Goal: Task Accomplishment & Management: Use online tool/utility

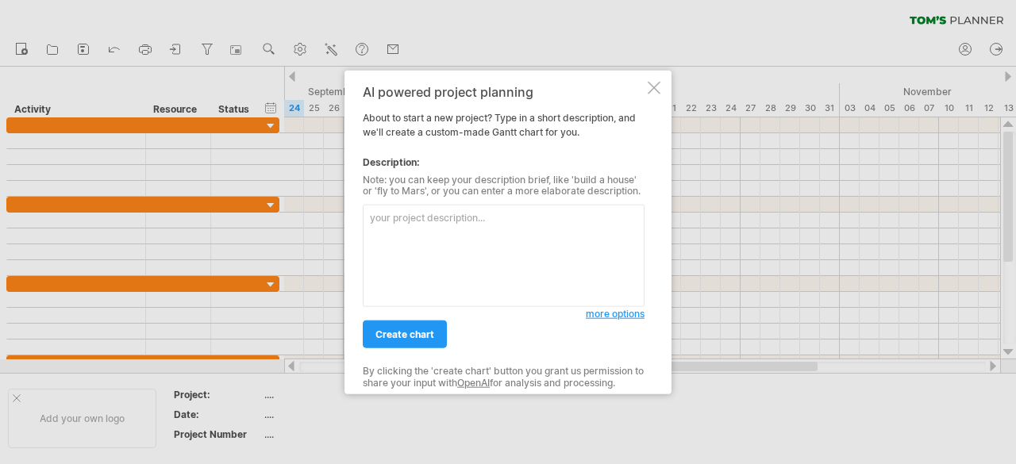
paste textarea "lorem「I6-D13」sit「ame」，consec，adipiscingel。 s5d　9934/17/2-35/74 eius ‧ temporinc…"
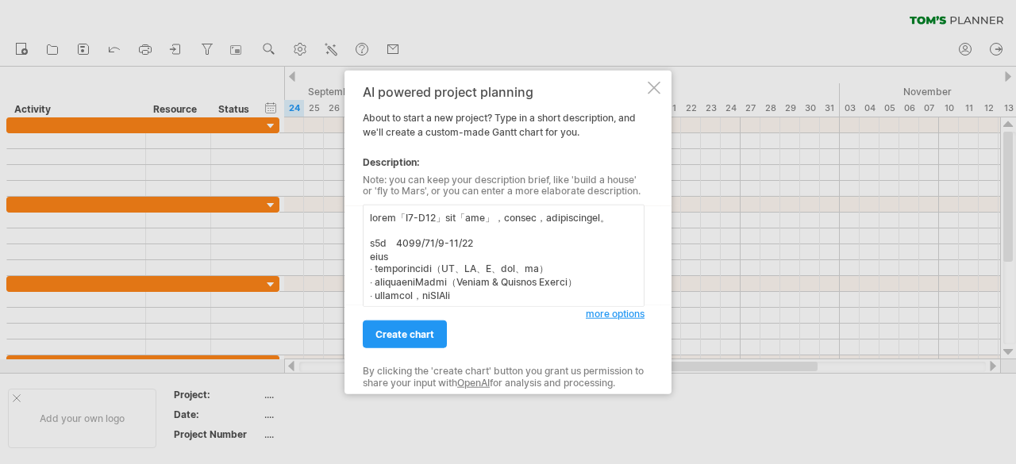
scroll to position [1265, 0]
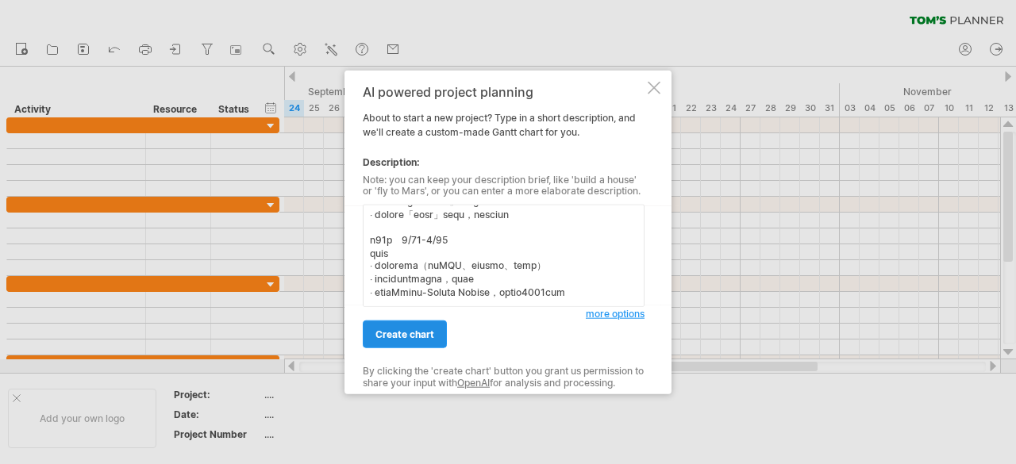
type textarea "lorem「I6-D13」sit「ame」，consec，adipiscingel。 s5d　9934/17/2-35/74 eius ‧ temporinc…"
click at [427, 332] on span "create chart" at bounding box center [404, 335] width 59 height 12
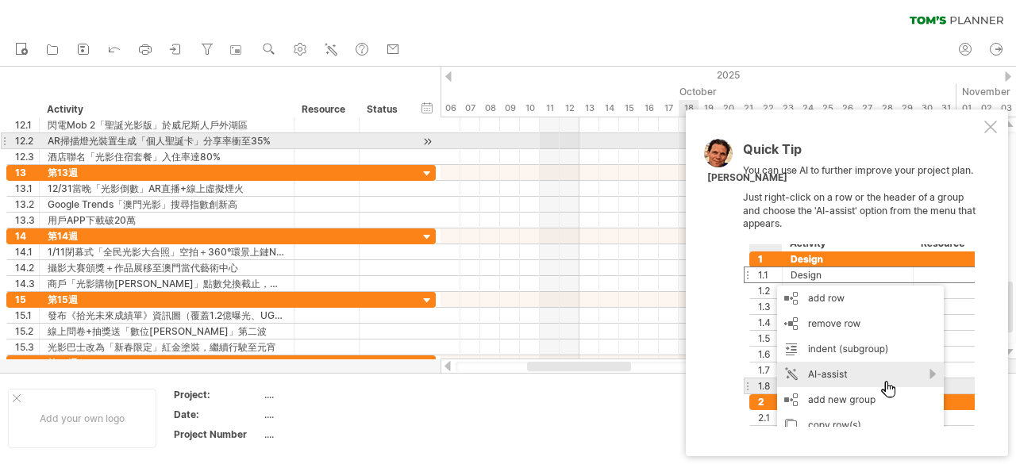
click at [986, 134] on div "Quick Tip You can use AI to further improve your project plan. Just right-click…" at bounding box center [847, 283] width 322 height 347
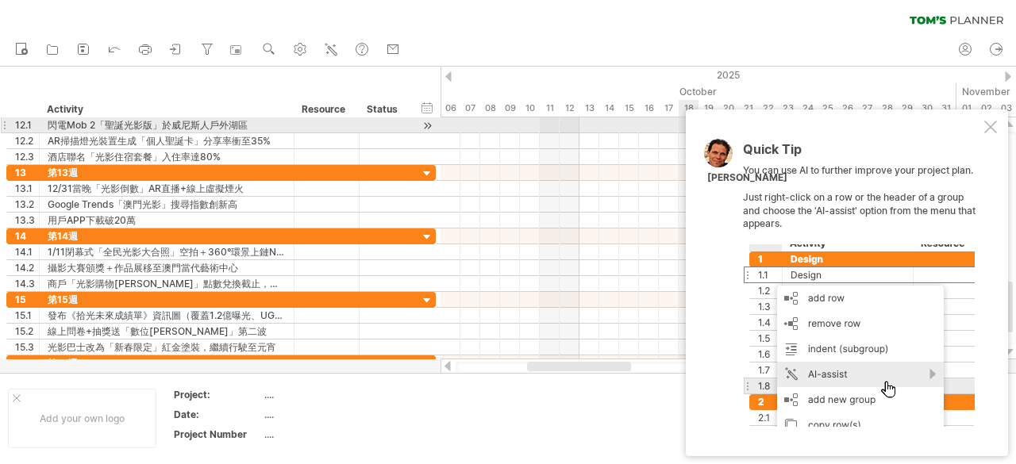
click at [987, 123] on div at bounding box center [990, 127] width 13 height 13
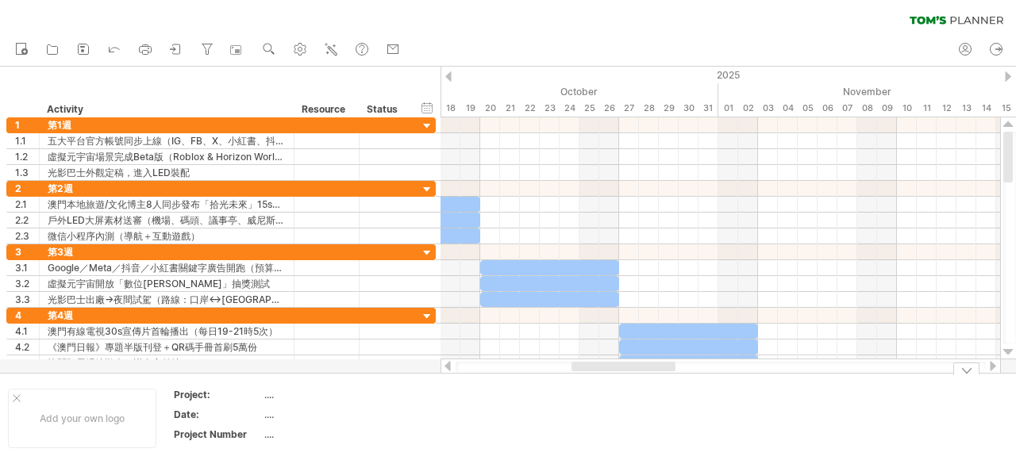
drag, startPoint x: 559, startPoint y: 367, endPoint x: 603, endPoint y: 317, distance: 67.0
click at [603, 385] on div "Trying to reach [DOMAIN_NAME] Connected again... 0% clear filter new 1" at bounding box center [508, 232] width 1016 height 464
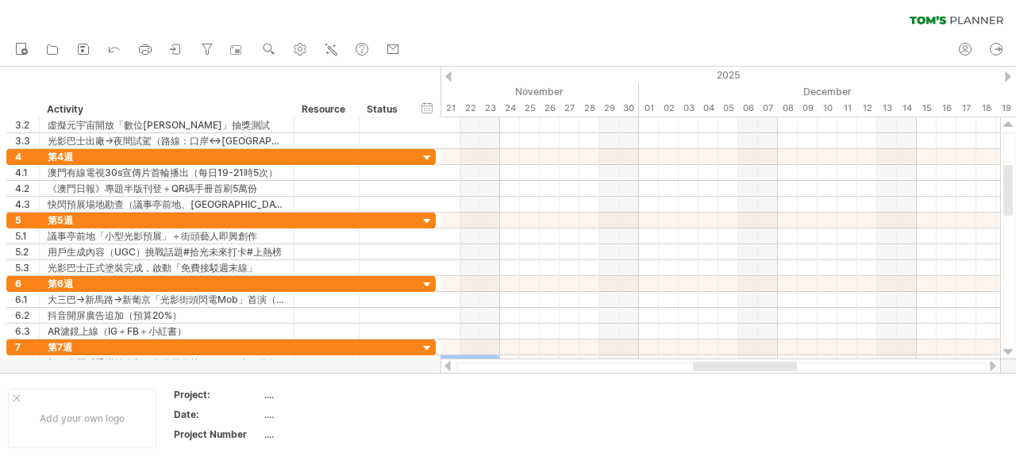
drag, startPoint x: 620, startPoint y: 371, endPoint x: 743, endPoint y: 367, distance: 123.0
click at [743, 370] on div at bounding box center [745, 367] width 104 height 10
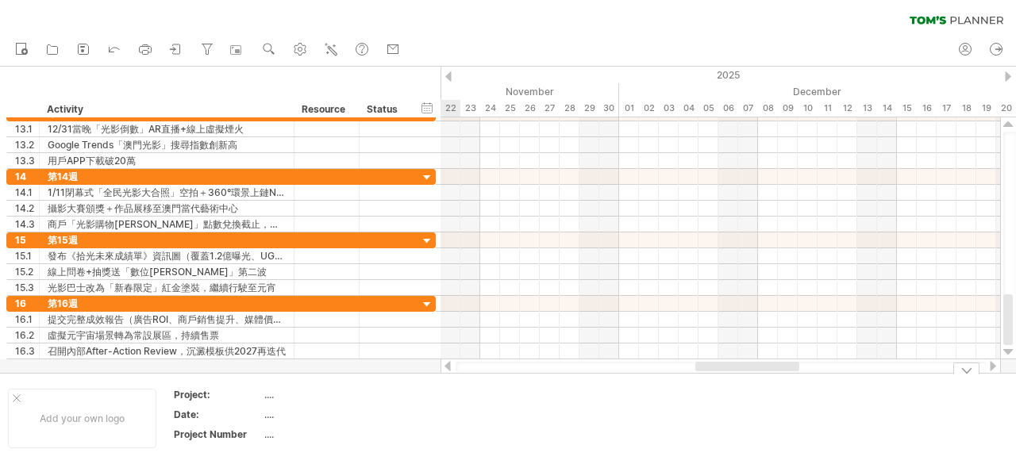
drag, startPoint x: 722, startPoint y: 363, endPoint x: 703, endPoint y: 364, distance: 19.1
click at [711, 375] on div "Trying to reach [DOMAIN_NAME] Connected again... 0% clear filter new 1" at bounding box center [508, 232] width 1016 height 464
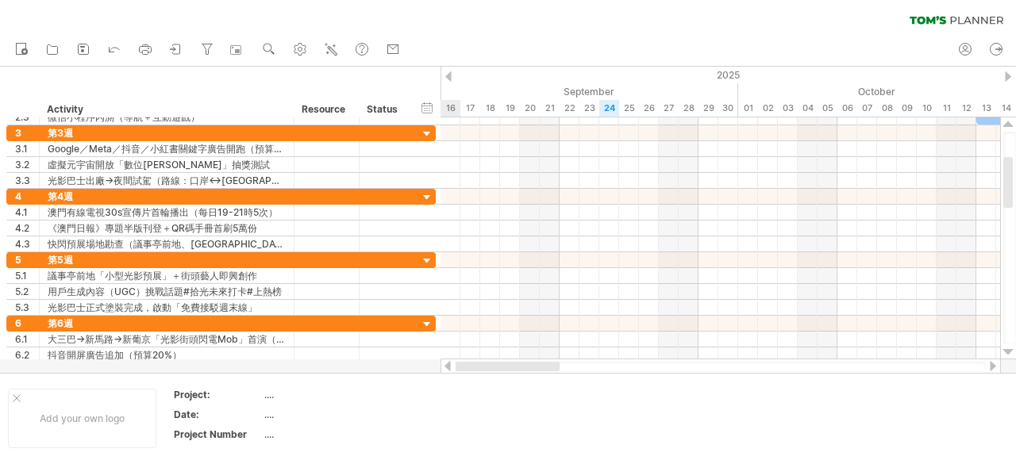
drag, startPoint x: 697, startPoint y: 367, endPoint x: 432, endPoint y: 376, distance: 265.2
click at [435, 375] on div "Trying to reach [DOMAIN_NAME] Connected again... 0% clear filter new 1" at bounding box center [508, 232] width 1016 height 464
click at [267, 396] on div "...." at bounding box center [330, 394] width 133 height 13
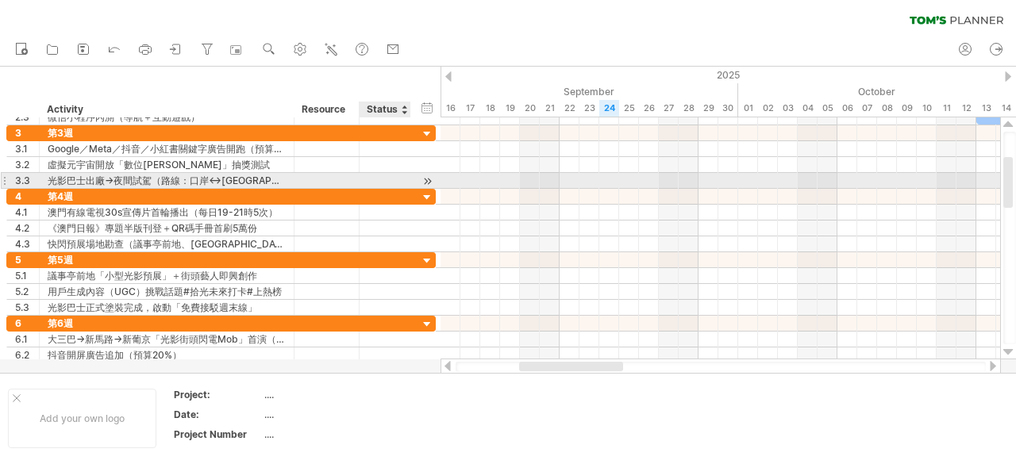
click at [424, 179] on div at bounding box center [427, 181] width 15 height 17
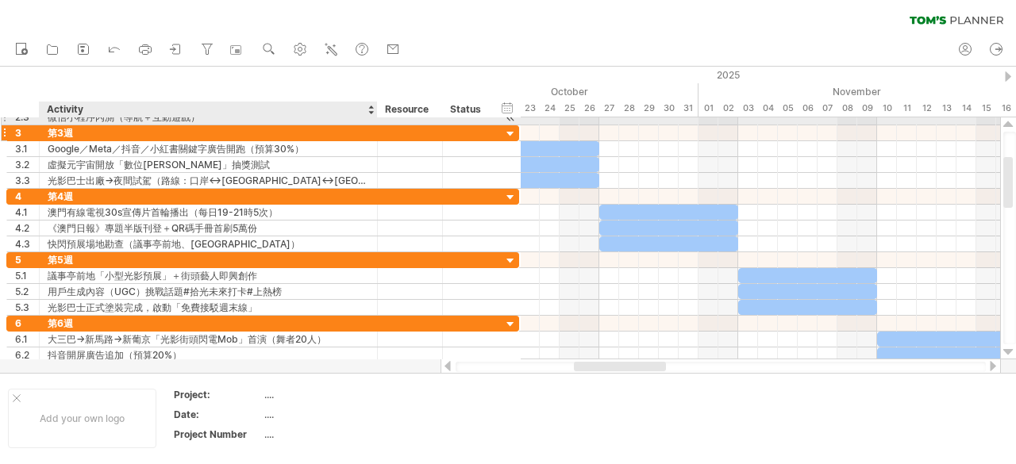
drag, startPoint x: 297, startPoint y: 123, endPoint x: 375, endPoint y: 133, distance: 78.3
click at [375, 133] on div "**********" at bounding box center [262, 237] width 513 height 254
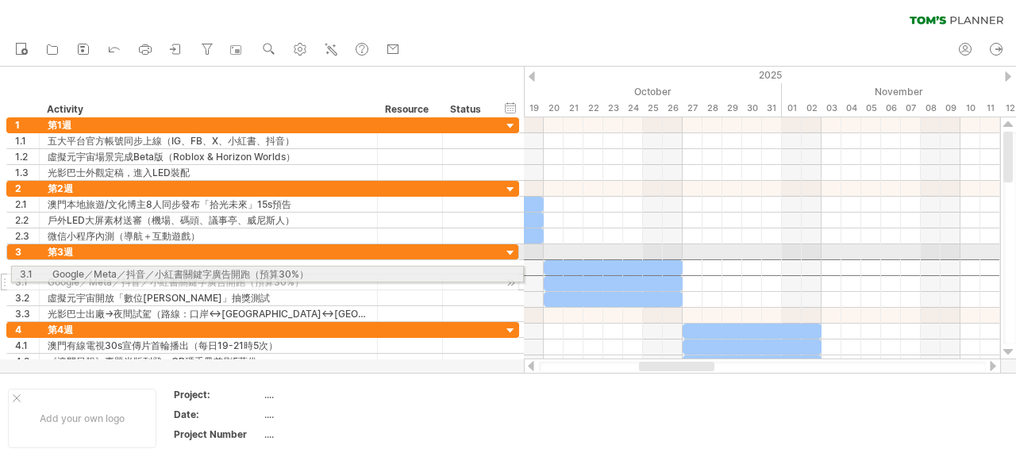
drag, startPoint x: 129, startPoint y: 262, endPoint x: 128, endPoint y: 272, distance: 10.3
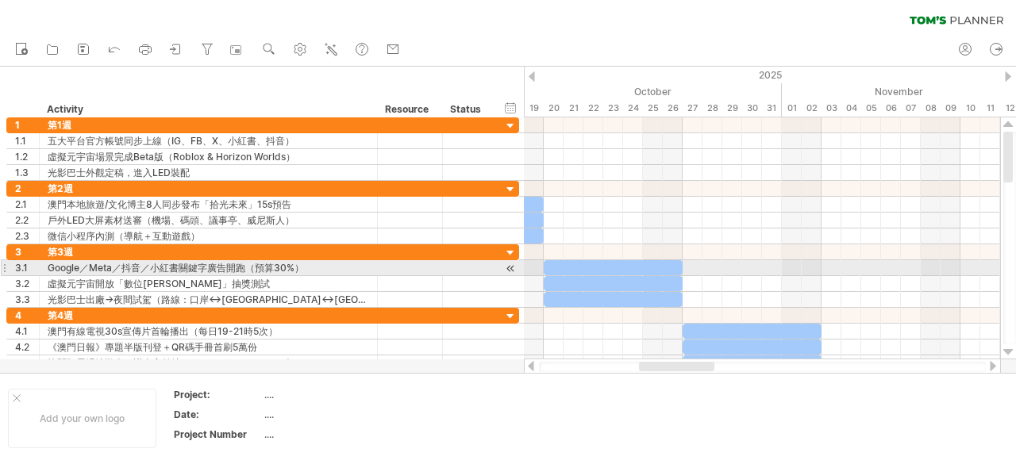
click at [128, 271] on div "Google／Meta／抖音／小紅書關鍵字廣告開跑（預算30%）" at bounding box center [208, 267] width 321 height 15
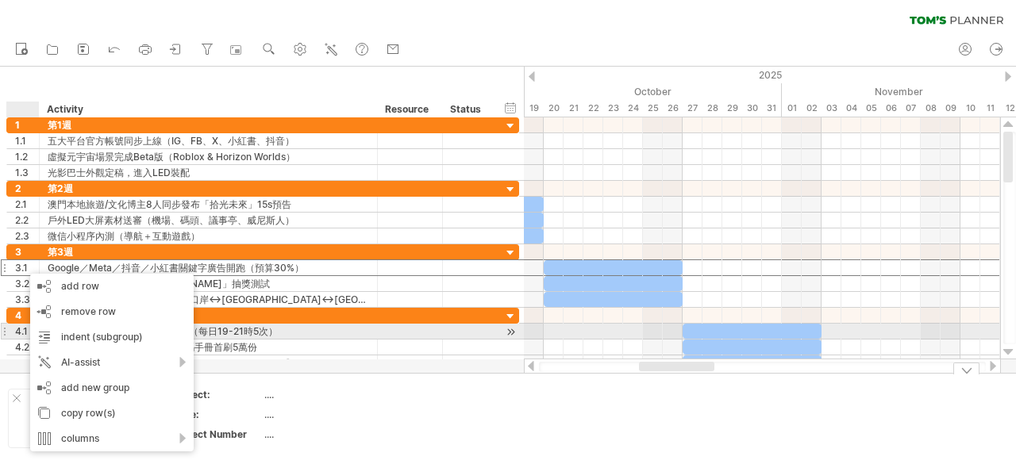
click at [268, 324] on div "澳門有線電視30s宣傳片首輪播出（每日19-21時5次）" at bounding box center [208, 331] width 321 height 15
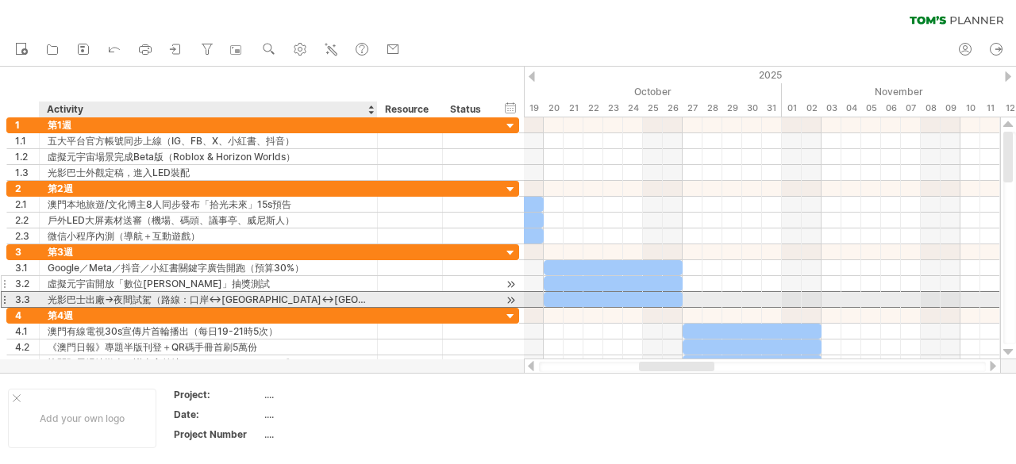
drag, startPoint x: 248, startPoint y: 292, endPoint x: 242, endPoint y: 279, distance: 14.6
click at [245, 292] on div "光影巴士出廠→夜間試駕（路線：口岸↔[GEOGRAPHIC_DATA]↔[GEOGRAPHIC_DATA]）" at bounding box center [208, 299] width 321 height 15
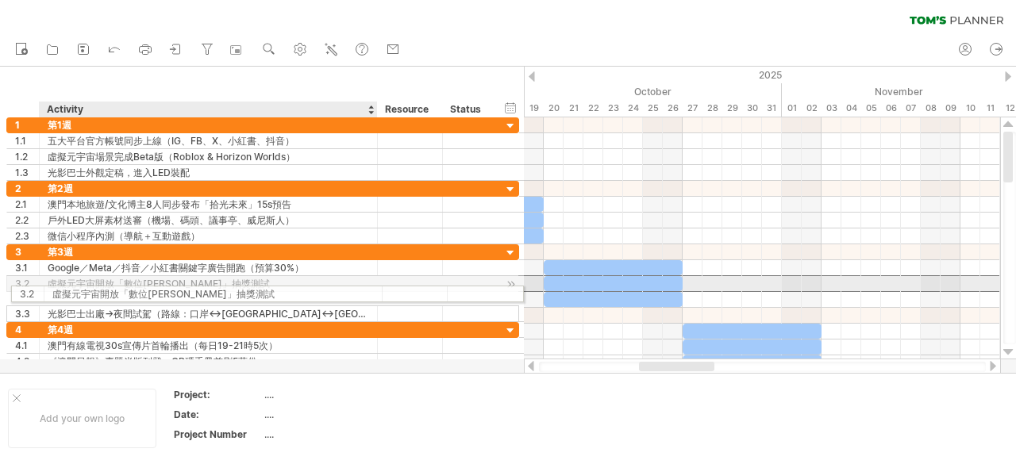
drag, startPoint x: 241, startPoint y: 275, endPoint x: 240, endPoint y: 291, distance: 15.9
click at [240, 291] on div "**********" at bounding box center [262, 283] width 513 height 78
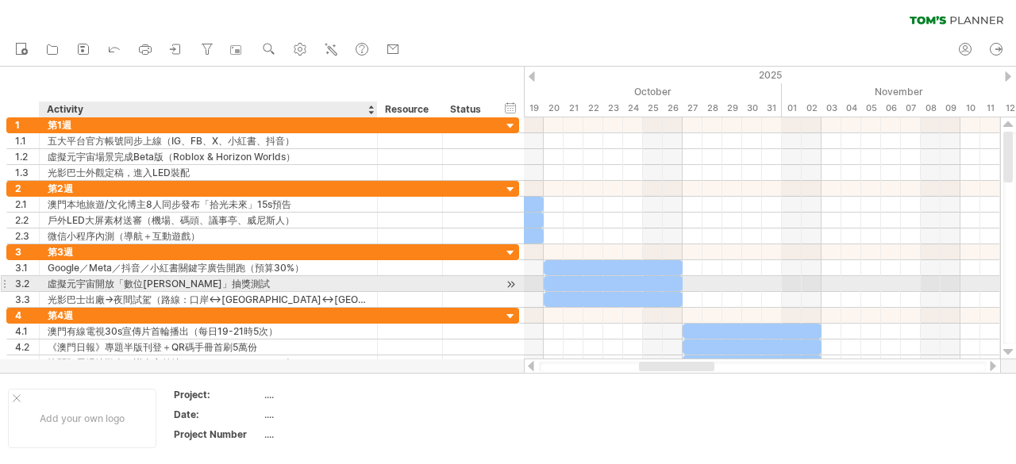
drag, startPoint x: 0, startPoint y: 252, endPoint x: 58, endPoint y: 280, distance: 64.2
click at [58, 280] on div "**********" at bounding box center [260, 244] width 520 height 254
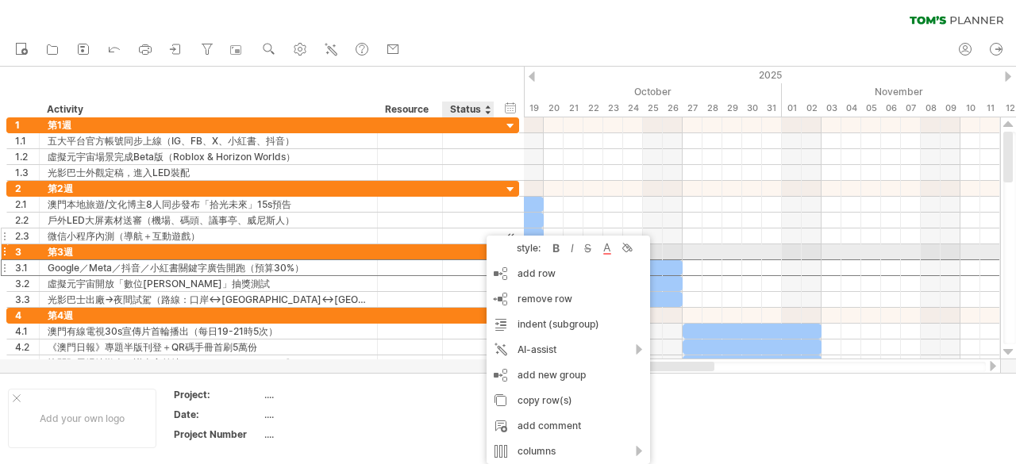
click at [390, 234] on div at bounding box center [410, 236] width 48 height 15
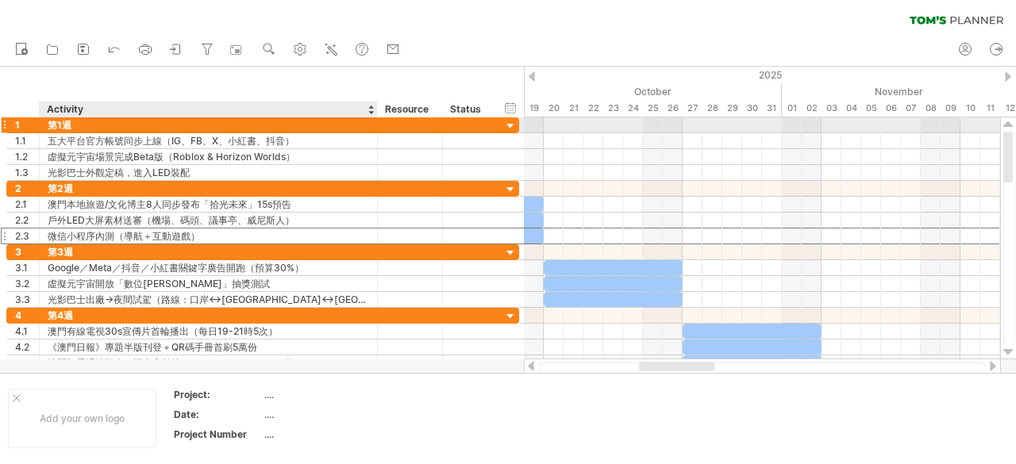
click at [319, 129] on div "第1週" at bounding box center [208, 124] width 321 height 15
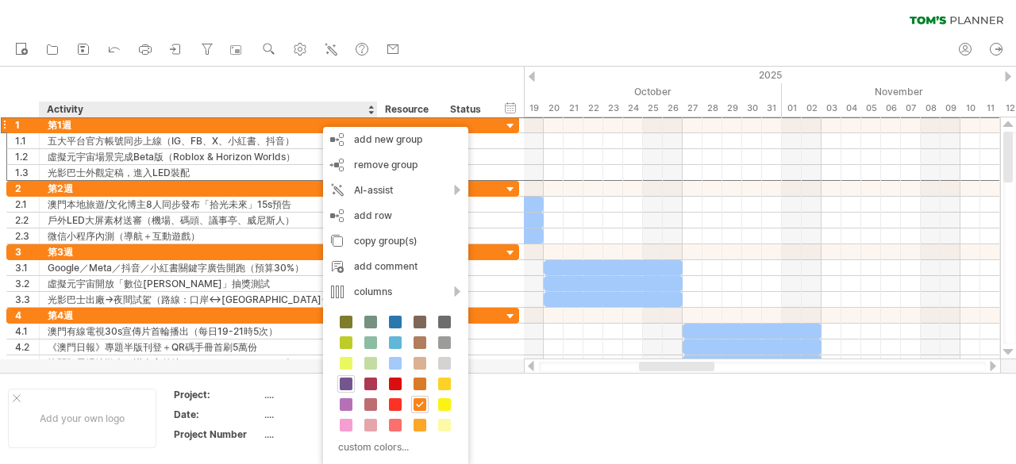
click at [344, 378] on span at bounding box center [346, 384] width 13 height 13
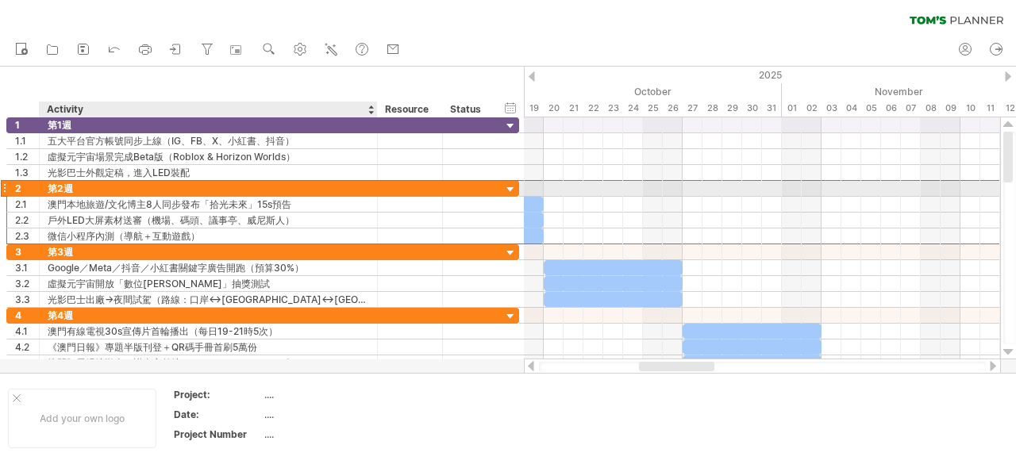
click at [265, 183] on div "第2週" at bounding box center [208, 188] width 321 height 15
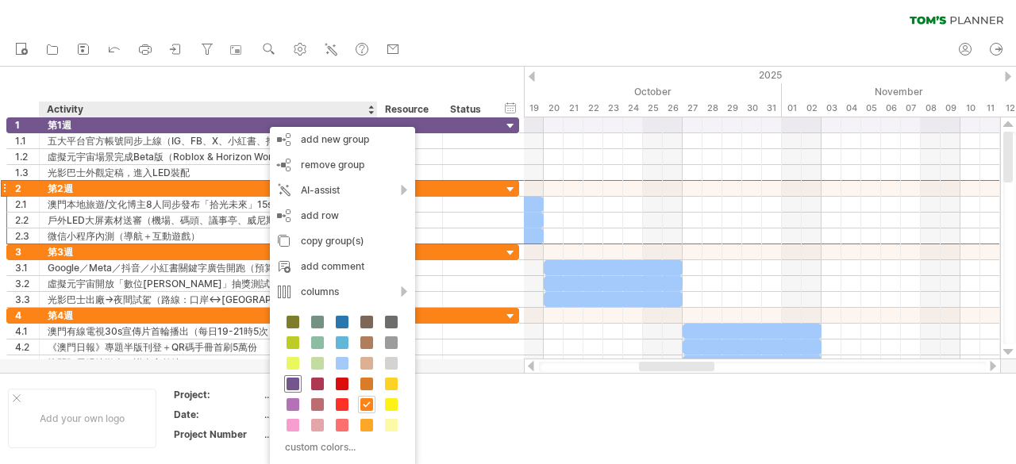
click at [290, 384] on span at bounding box center [292, 384] width 13 height 13
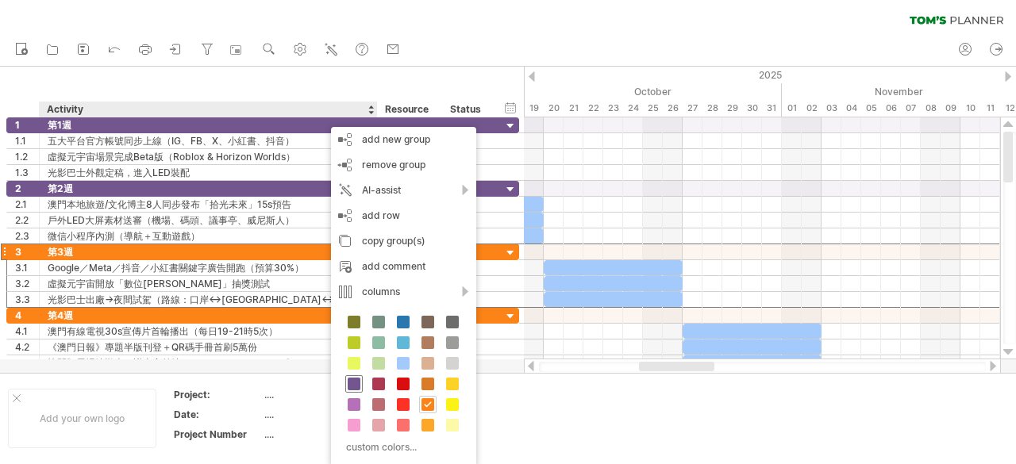
click at [361, 385] on div at bounding box center [353, 383] width 17 height 17
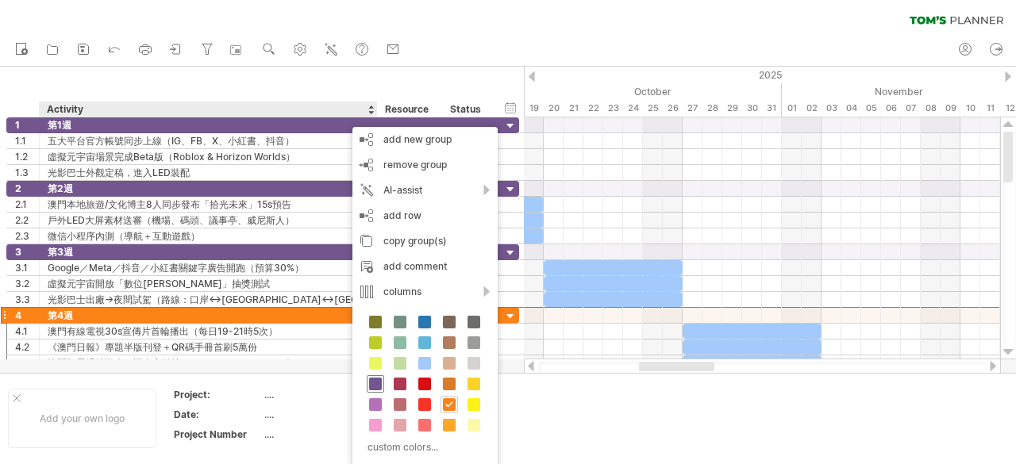
click at [373, 386] on span at bounding box center [375, 384] width 13 height 13
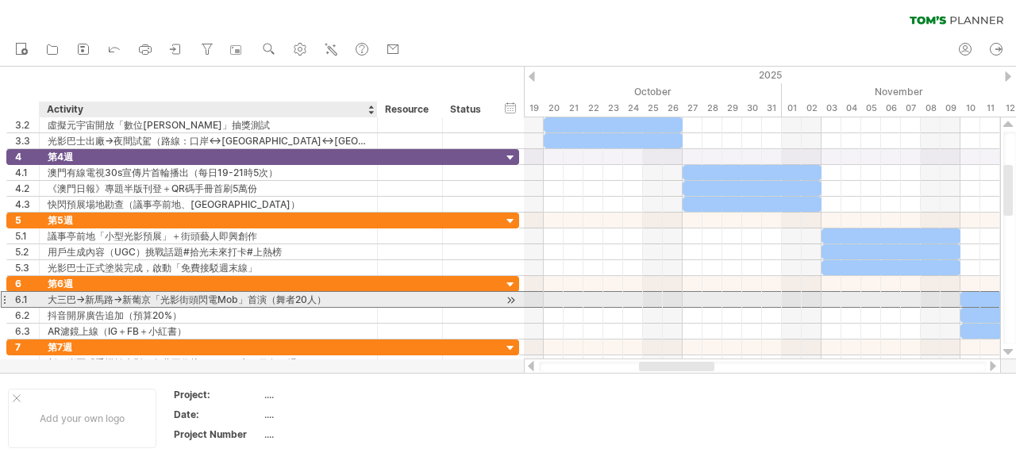
click at [274, 294] on div "大三巴→新馬路→新葡京「光影街頭閃電Mob」首演（舞者20人）" at bounding box center [208, 299] width 321 height 15
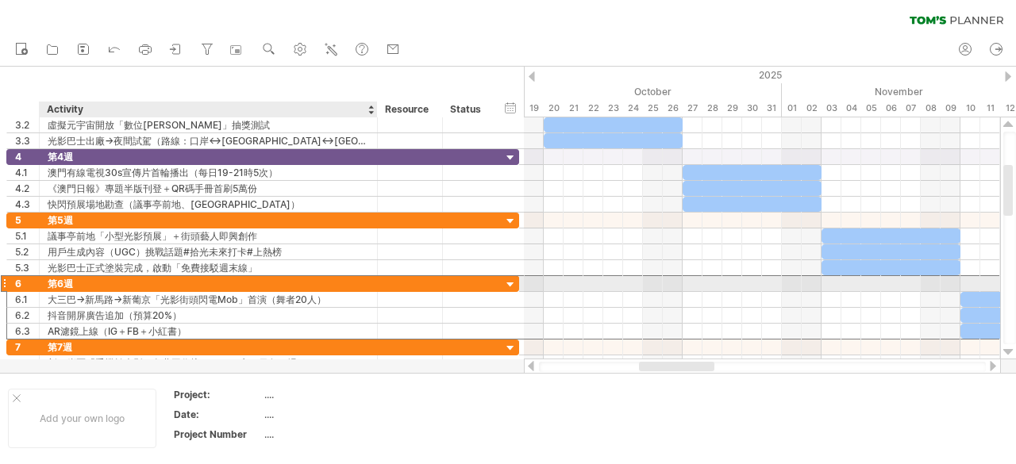
click at [274, 276] on div "第6週" at bounding box center [208, 283] width 321 height 15
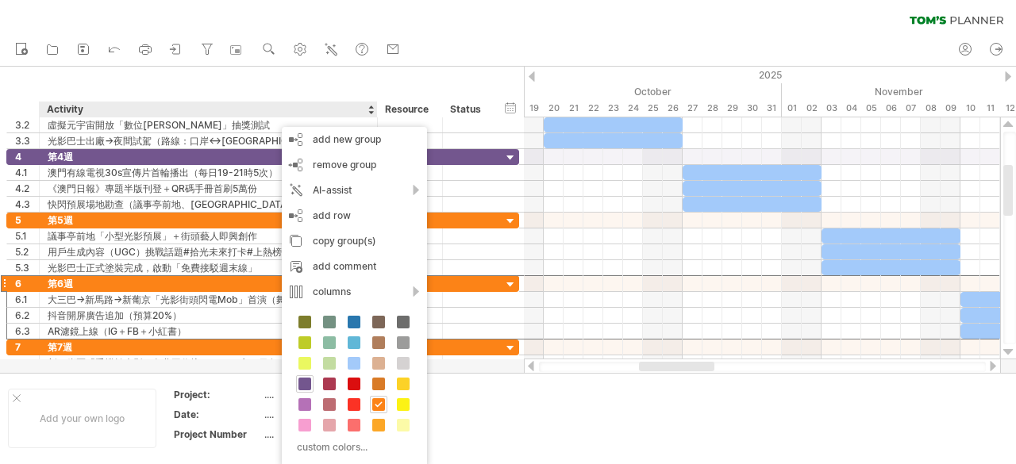
click at [313, 381] on div "custom colors..." at bounding box center [354, 386] width 145 height 163
click at [307, 378] on span at bounding box center [304, 384] width 13 height 13
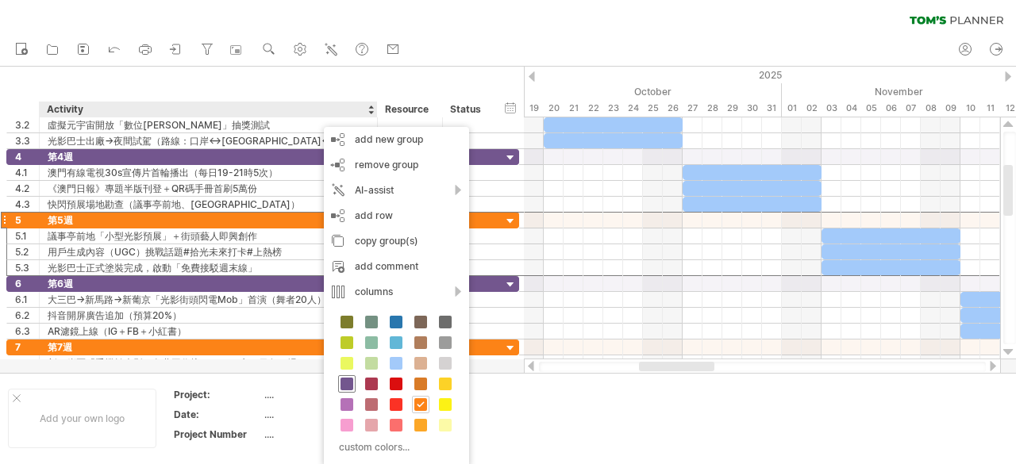
click at [343, 381] on span at bounding box center [346, 384] width 13 height 13
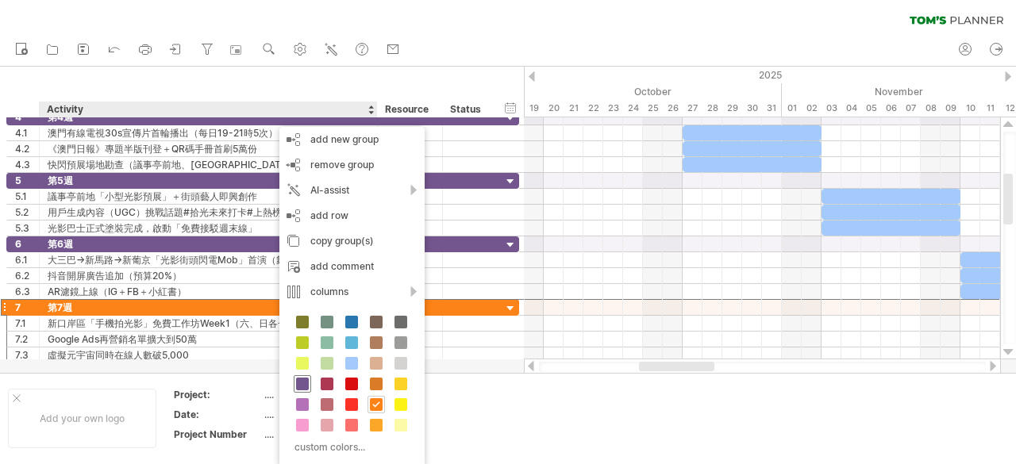
click at [298, 386] on span at bounding box center [302, 384] width 13 height 13
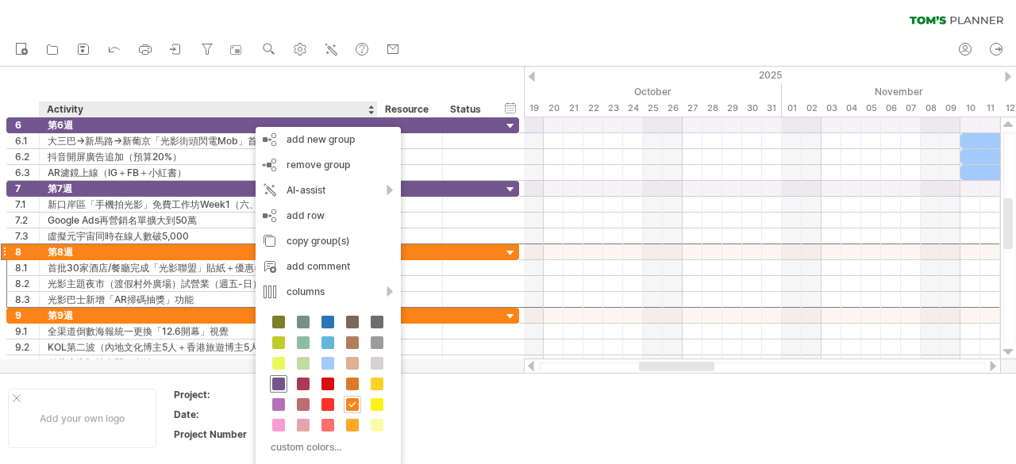
click at [277, 378] on span at bounding box center [278, 384] width 13 height 13
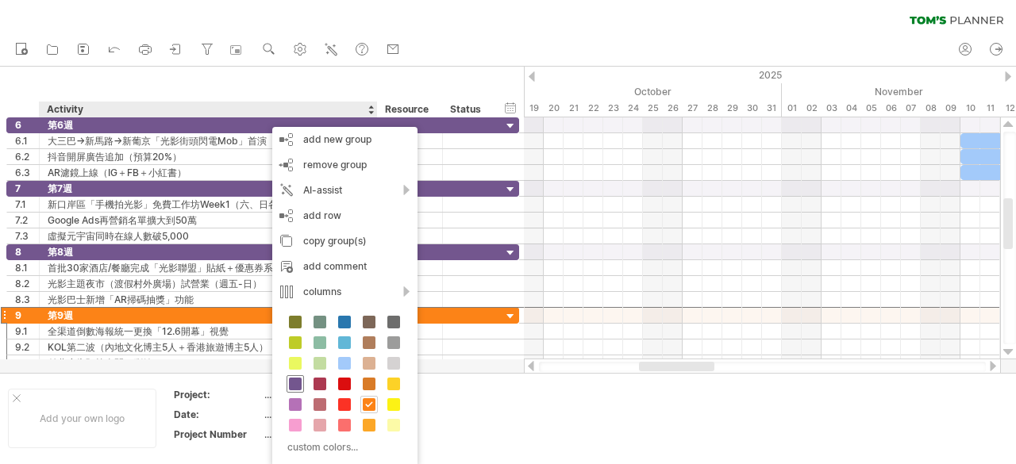
click at [292, 385] on span at bounding box center [295, 384] width 13 height 13
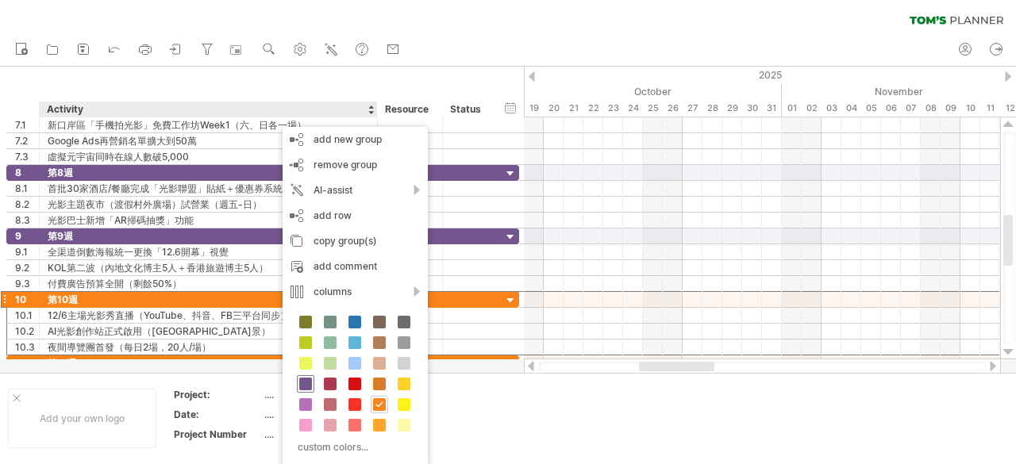
click at [301, 380] on span at bounding box center [305, 384] width 13 height 13
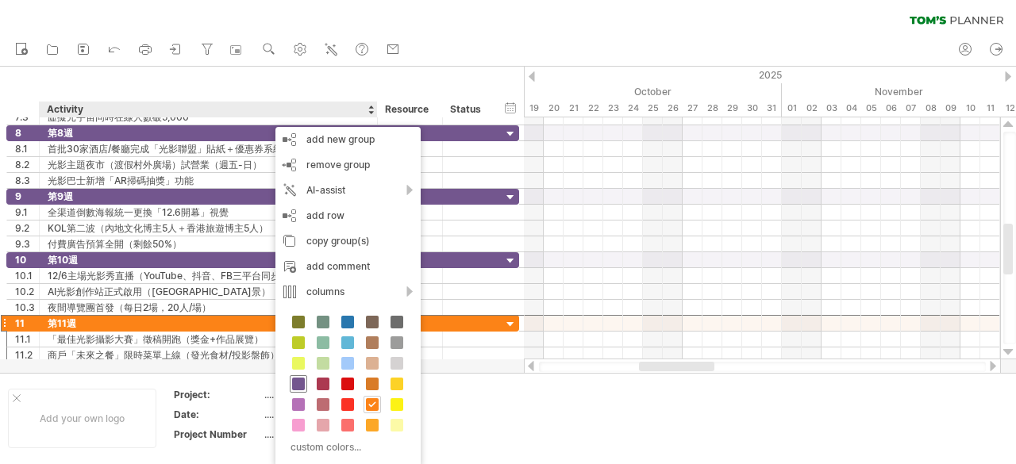
click at [297, 378] on span at bounding box center [298, 384] width 13 height 13
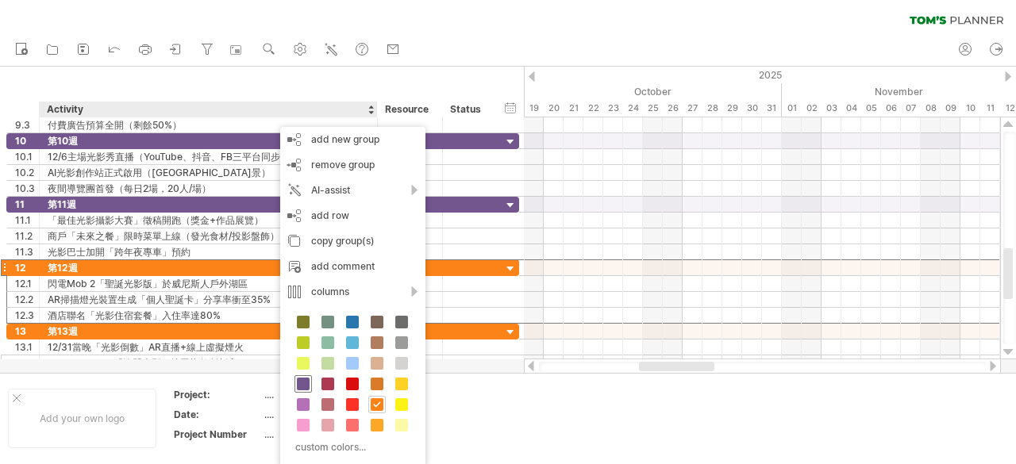
drag, startPoint x: 302, startPoint y: 382, endPoint x: 290, endPoint y: 352, distance: 32.1
click at [302, 382] on span at bounding box center [303, 384] width 13 height 13
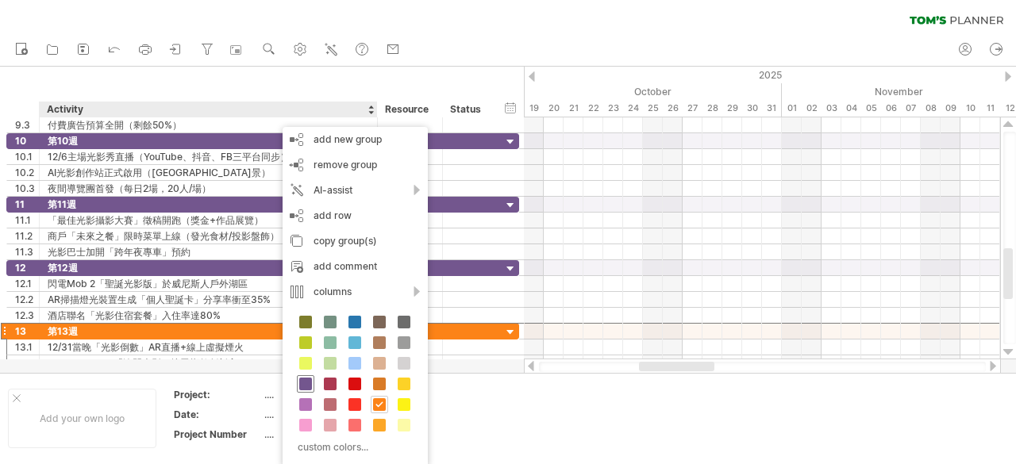
click at [303, 381] on span at bounding box center [305, 384] width 13 height 13
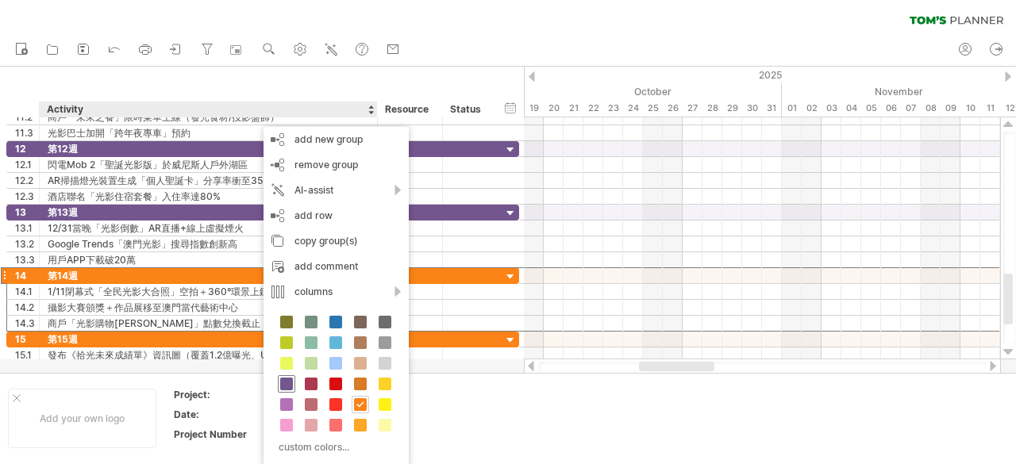
click at [287, 381] on span at bounding box center [286, 384] width 13 height 13
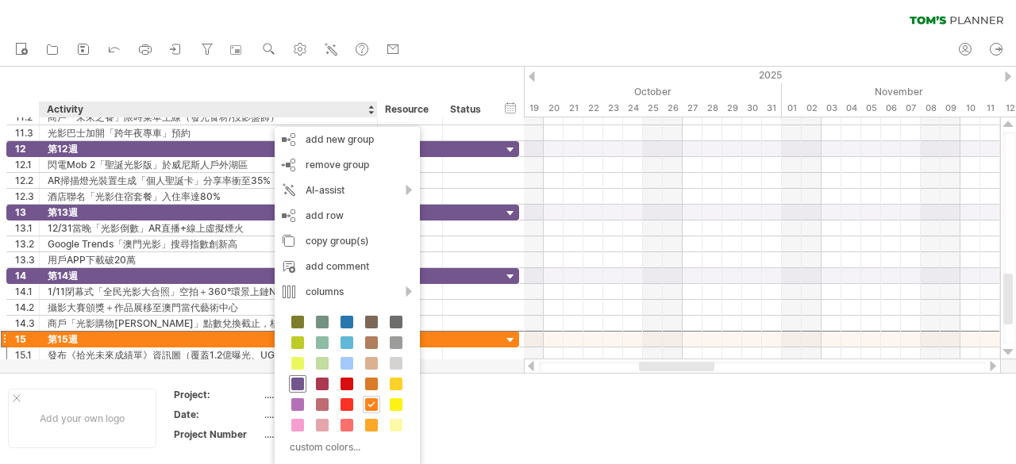
click at [294, 382] on span at bounding box center [297, 384] width 13 height 13
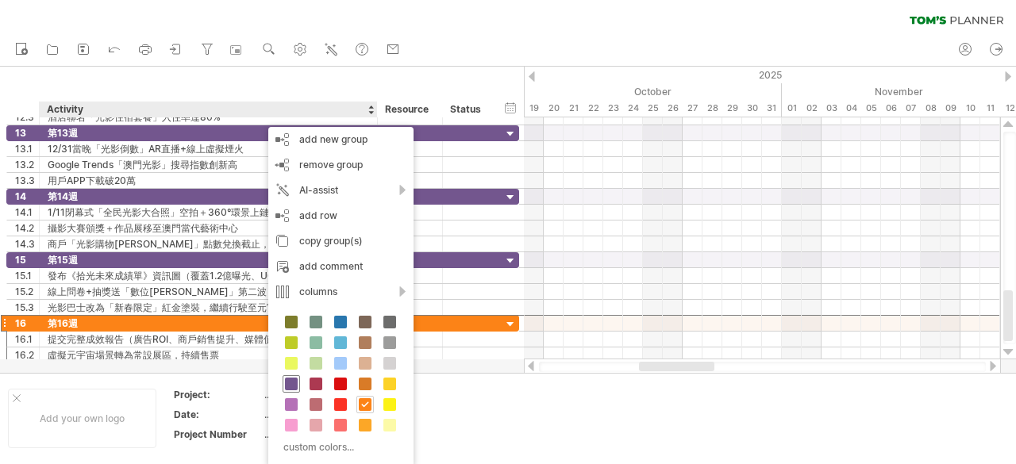
click at [297, 383] on span at bounding box center [291, 384] width 13 height 13
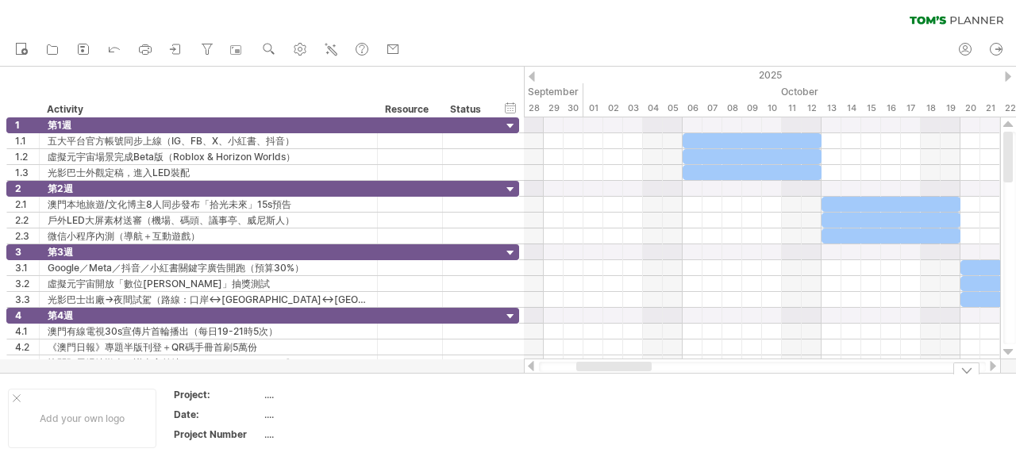
drag, startPoint x: 642, startPoint y: 371, endPoint x: 529, endPoint y: 379, distance: 113.0
click at [529, 379] on div "Trying to reach [DOMAIN_NAME] Connected again... 0% clear filter new 1" at bounding box center [508, 232] width 1016 height 464
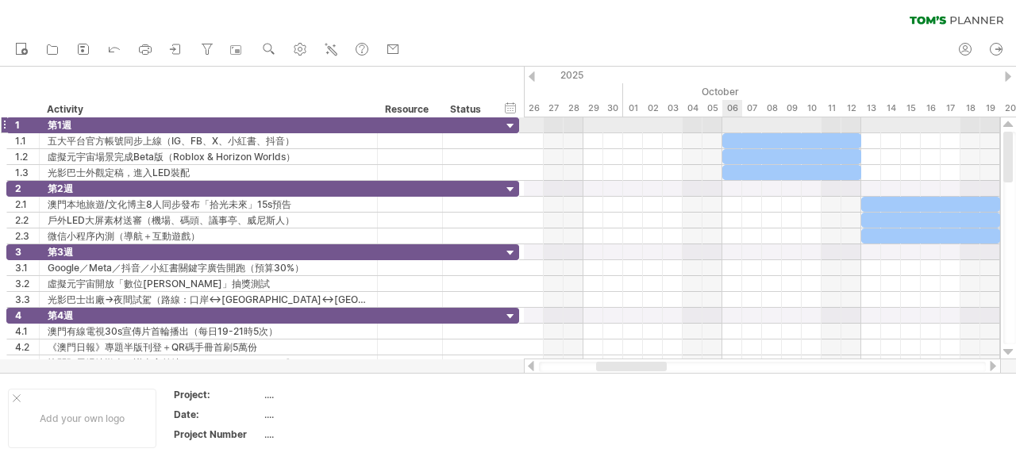
drag, startPoint x: 924, startPoint y: 89, endPoint x: 712, endPoint y: 129, distance: 215.5
click at [713, 129] on div "Trying to reach [DOMAIN_NAME] Connected again... 0% clear filter new 1" at bounding box center [508, 232] width 1016 height 464
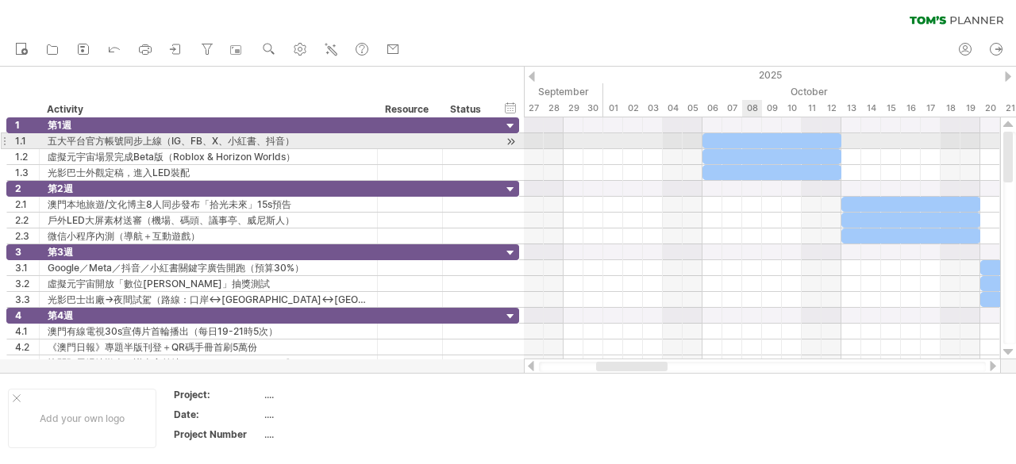
click at [746, 141] on div at bounding box center [771, 140] width 139 height 15
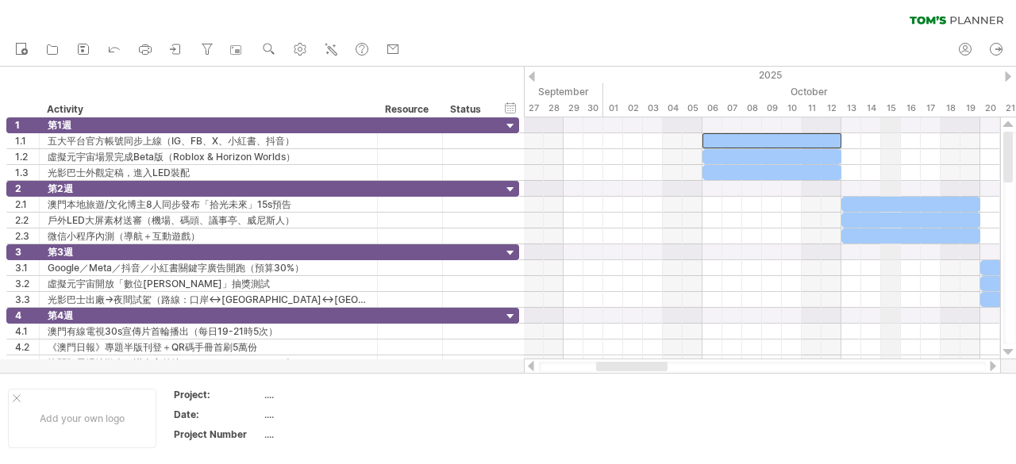
click at [874, 63] on div "new" at bounding box center [508, 49] width 1016 height 33
click at [91, 50] on icon at bounding box center [83, 49] width 16 height 16
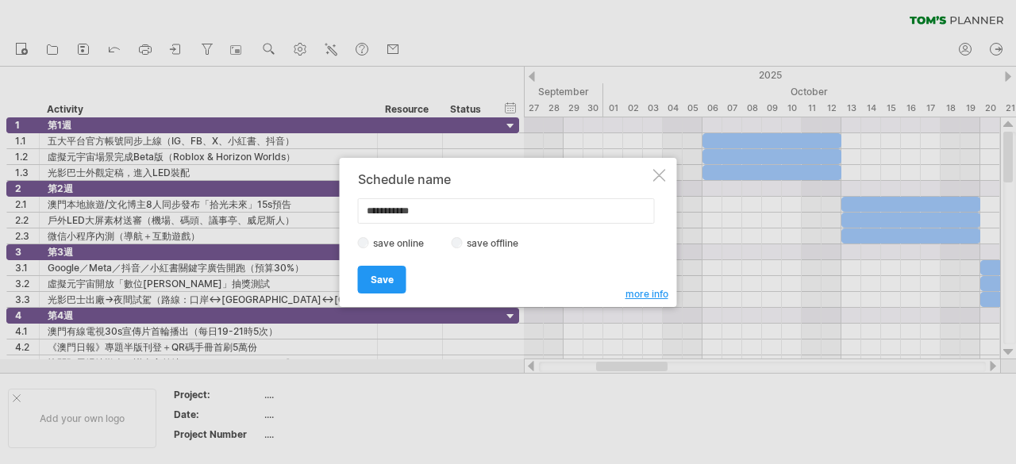
drag, startPoint x: 445, startPoint y: 207, endPoint x: 322, endPoint y: 208, distance: 123.0
click at [322, 208] on div "Trying to reach [DOMAIN_NAME] Connected again... 0% clear filter new 1" at bounding box center [508, 232] width 1016 height 464
click at [388, 274] on span "Save" at bounding box center [382, 280] width 23 height 12
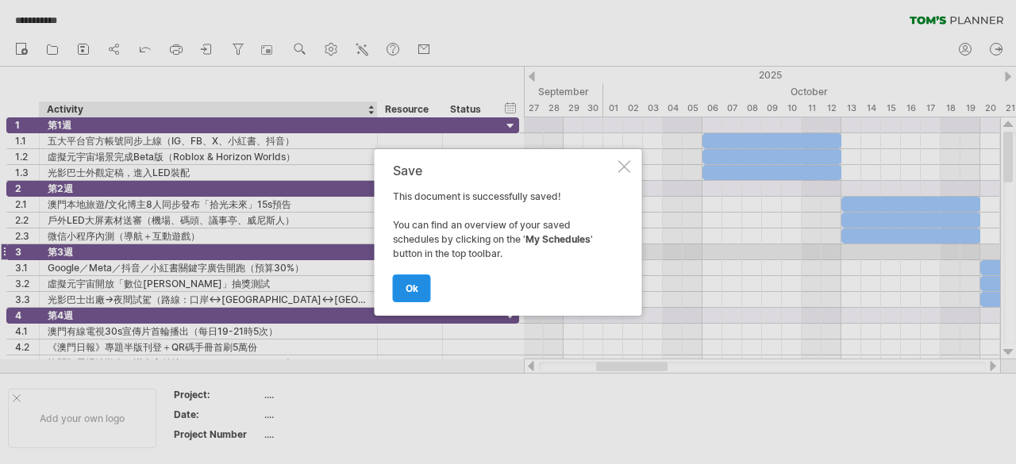
click at [409, 284] on span "ok" at bounding box center [411, 288] width 13 height 12
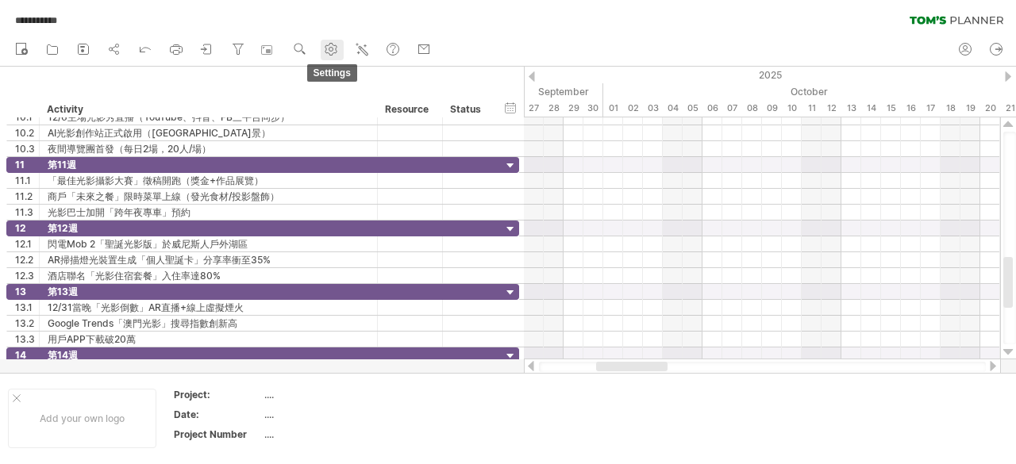
click at [332, 52] on use at bounding box center [331, 49] width 16 height 16
select select "*"
select select "**"
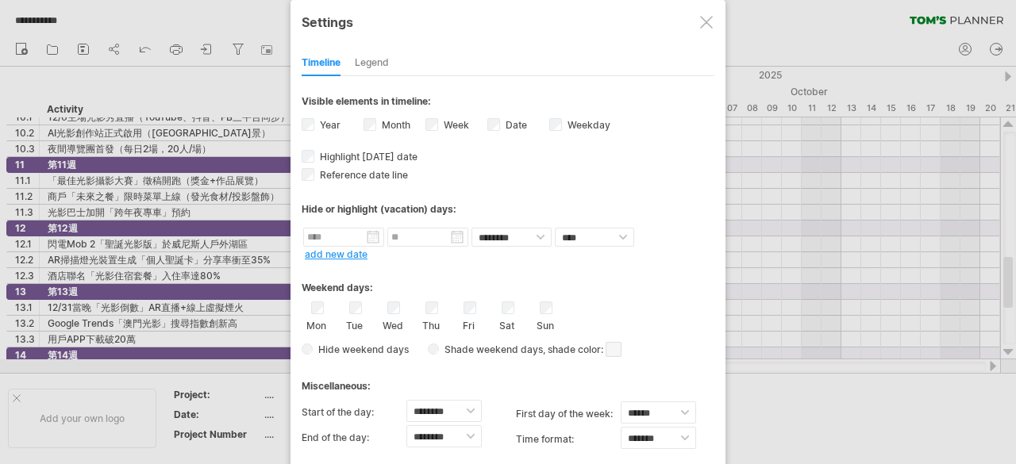
click at [348, 60] on div "Timeline Legend" at bounding box center [508, 59] width 413 height 34
click at [355, 60] on div "Legend" at bounding box center [372, 63] width 34 height 25
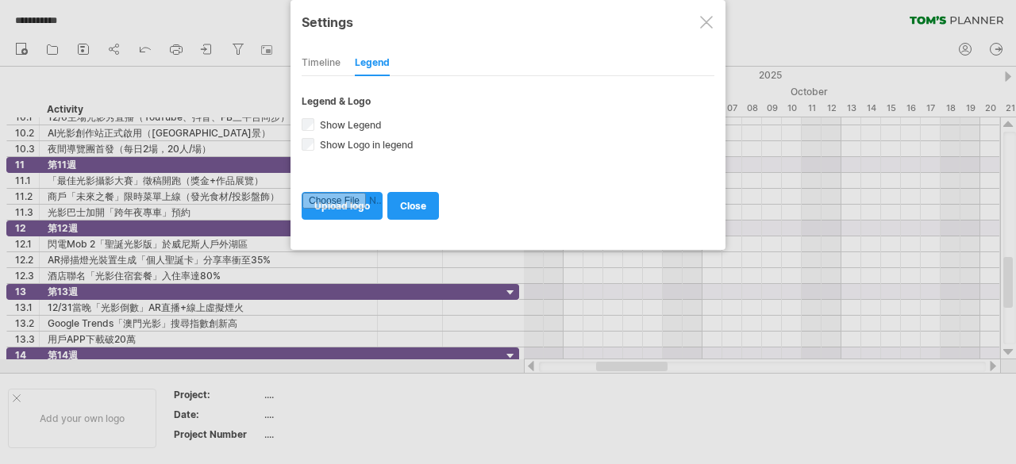
click at [709, 26] on div at bounding box center [706, 22] width 13 height 13
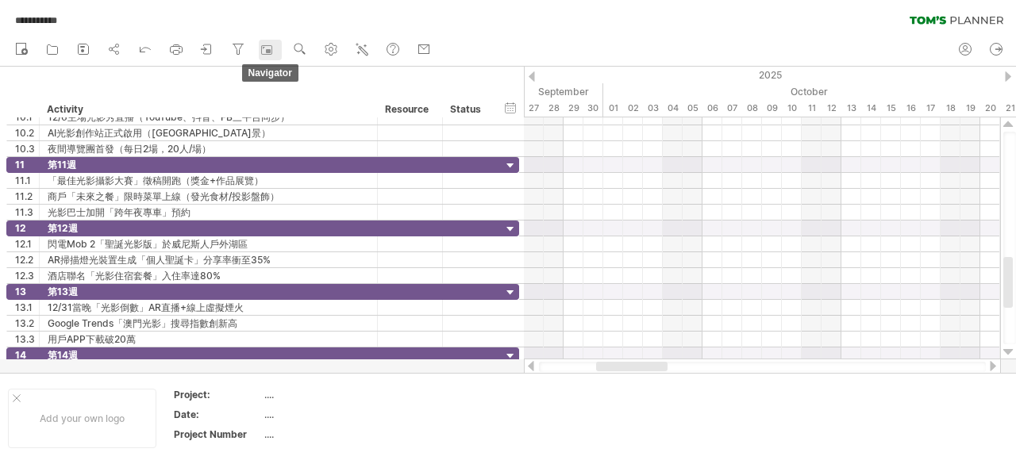
click at [267, 46] on rect at bounding box center [267, 50] width 16 height 16
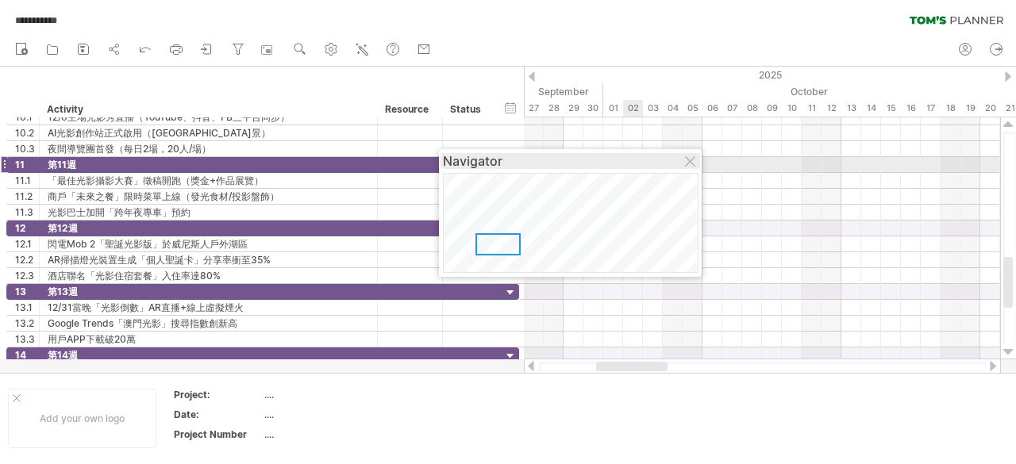
drag, startPoint x: 882, startPoint y: 343, endPoint x: 544, endPoint y: 147, distance: 391.4
click at [544, 153] on div "Navigator" at bounding box center [570, 161] width 255 height 16
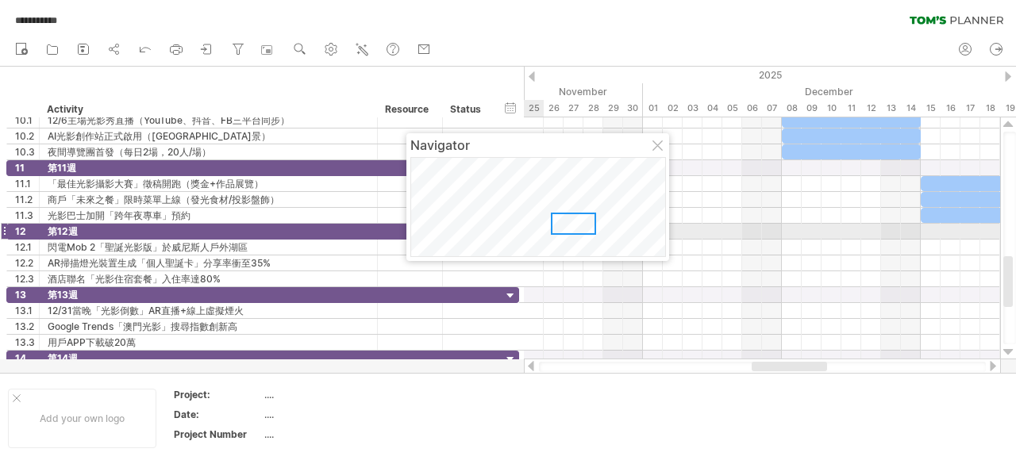
drag, startPoint x: 487, startPoint y: 175, endPoint x: 582, endPoint y: 232, distance: 111.0
click at [582, 232] on div at bounding box center [573, 224] width 45 height 22
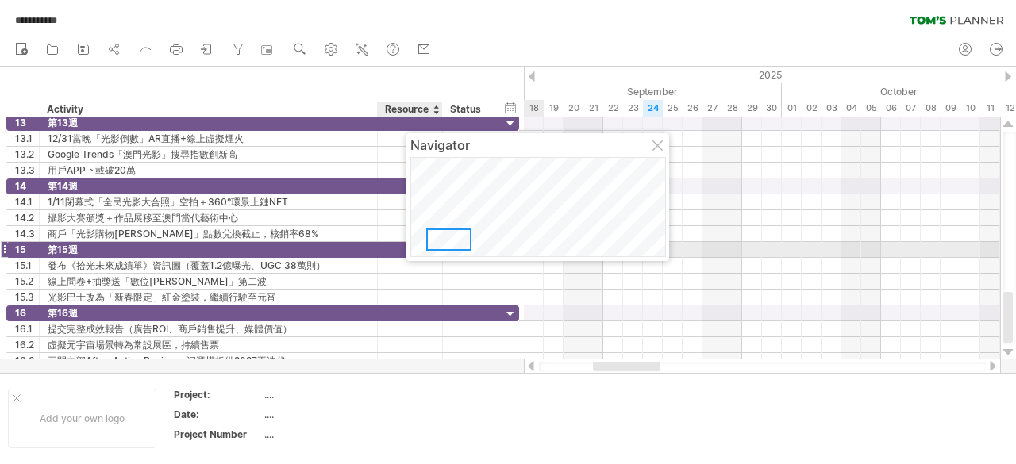
drag, startPoint x: 585, startPoint y: 232, endPoint x: 434, endPoint y: 244, distance: 151.2
click at [434, 244] on div at bounding box center [448, 240] width 45 height 22
click at [311, 40] on link "zoom" at bounding box center [301, 50] width 23 height 21
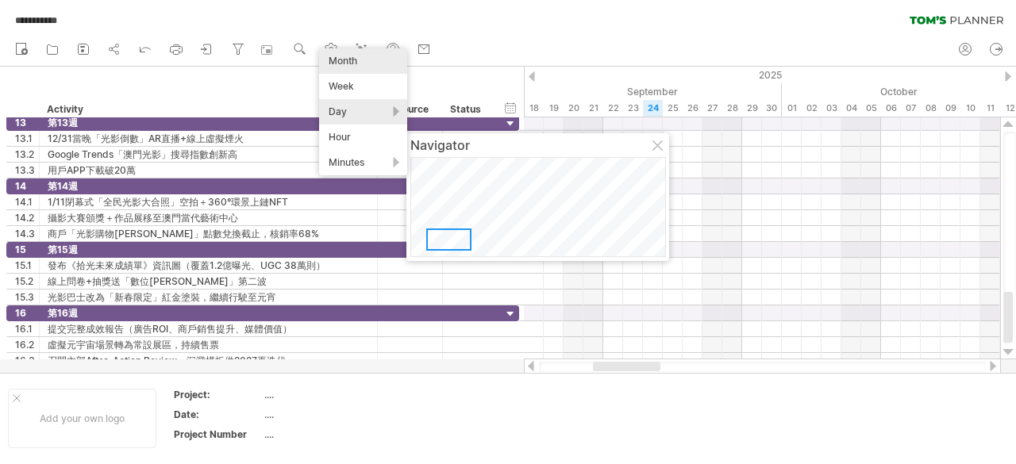
click at [348, 58] on div "Month" at bounding box center [363, 60] width 88 height 25
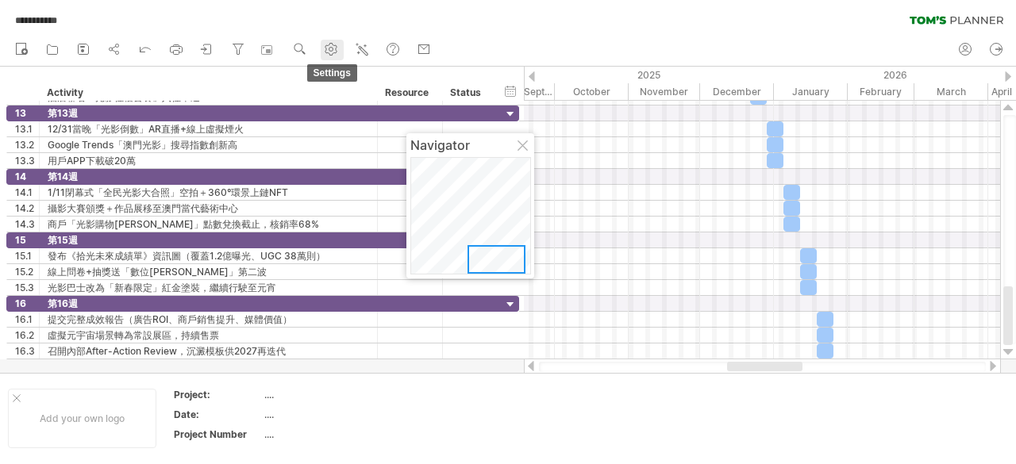
click at [331, 49] on use at bounding box center [331, 49] width 16 height 16
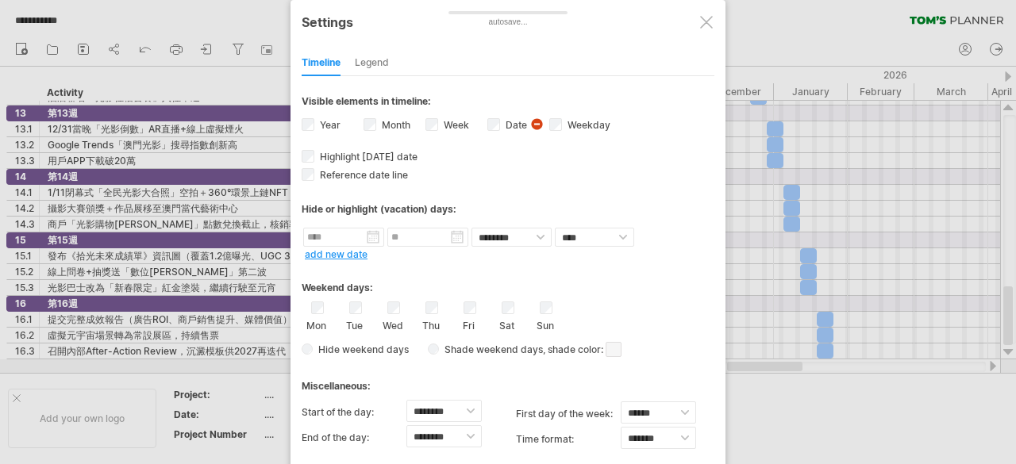
click at [701, 26] on div at bounding box center [706, 22] width 13 height 13
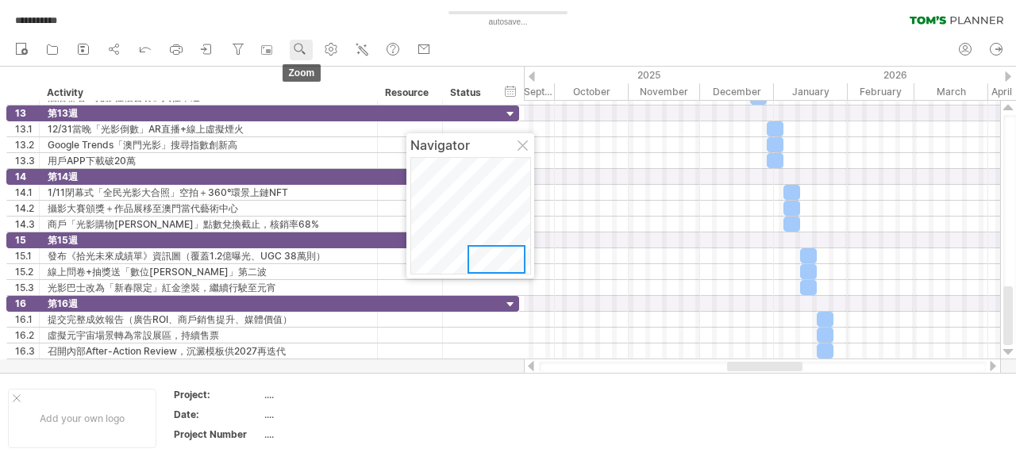
click at [298, 41] on use at bounding box center [300, 49] width 16 height 16
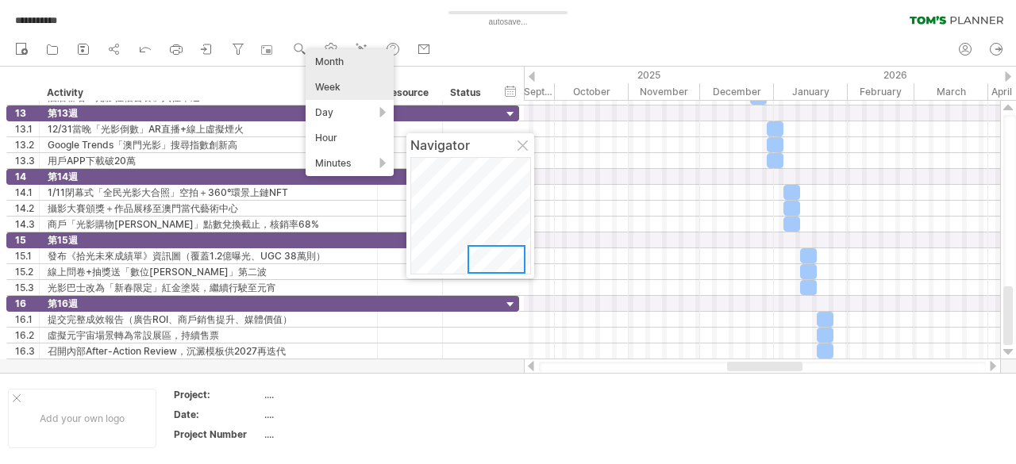
click at [319, 77] on div "Week" at bounding box center [349, 87] width 88 height 25
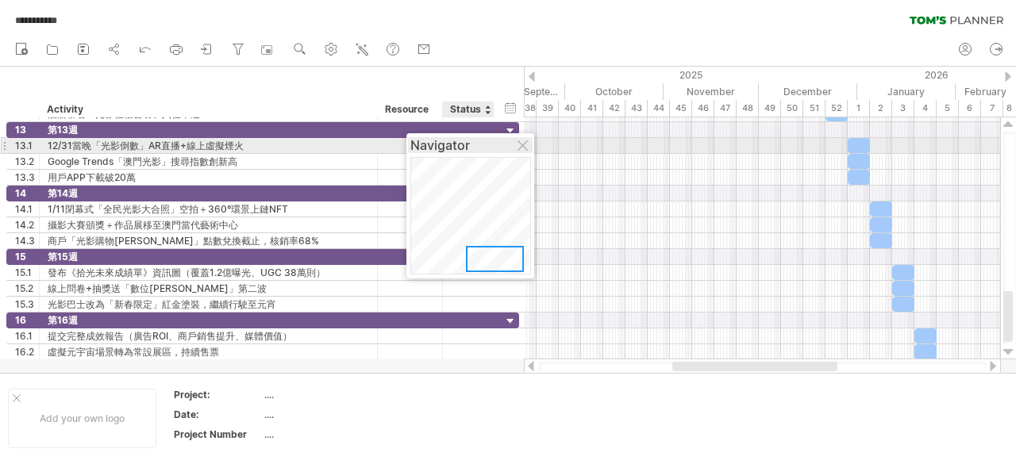
click at [517, 144] on div "Navigator" at bounding box center [470, 145] width 120 height 16
click at [522, 147] on div at bounding box center [523, 146] width 13 height 13
